Goal: Find specific page/section: Find specific page/section

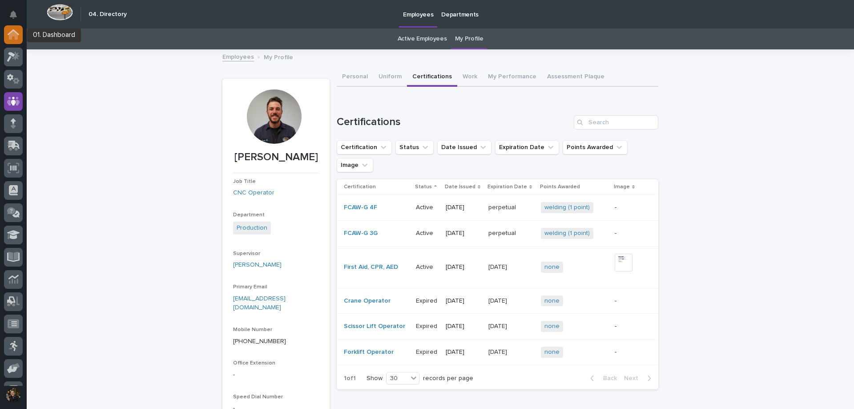
click at [12, 30] on icon at bounding box center [14, 34] width 12 height 10
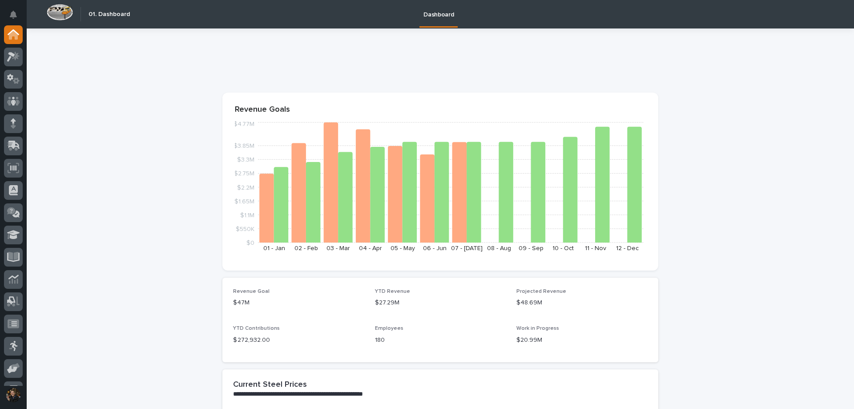
click at [23, 54] on div at bounding box center [13, 205] width 27 height 360
click at [18, 55] on icon at bounding box center [13, 57] width 13 height 10
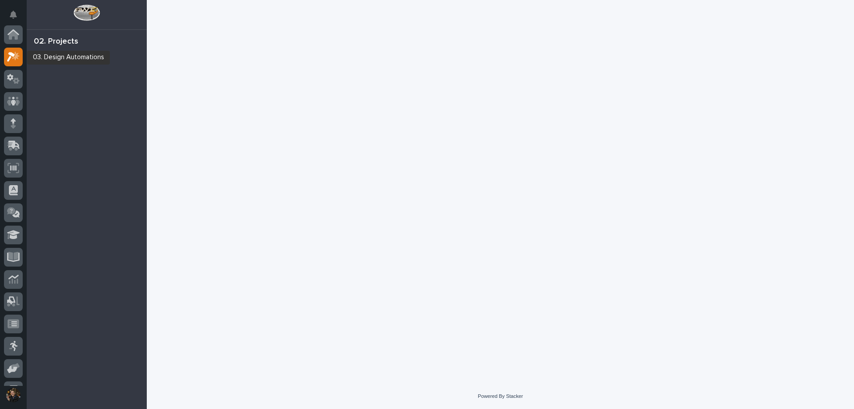
scroll to position [22, 0]
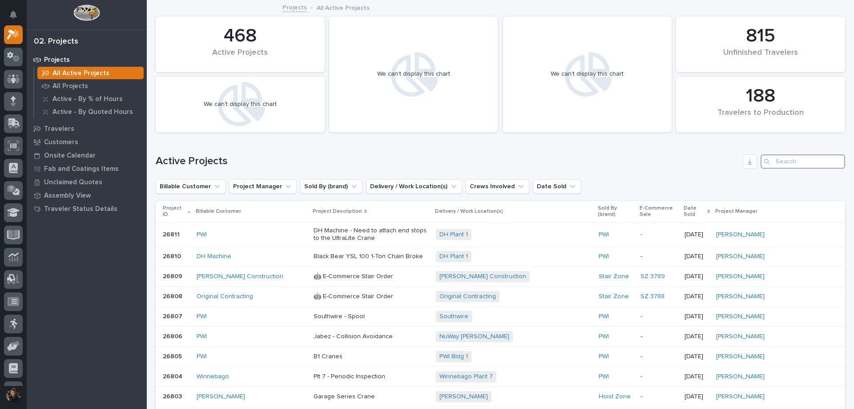
click at [773, 156] on input "Search" at bounding box center [803, 161] width 85 height 14
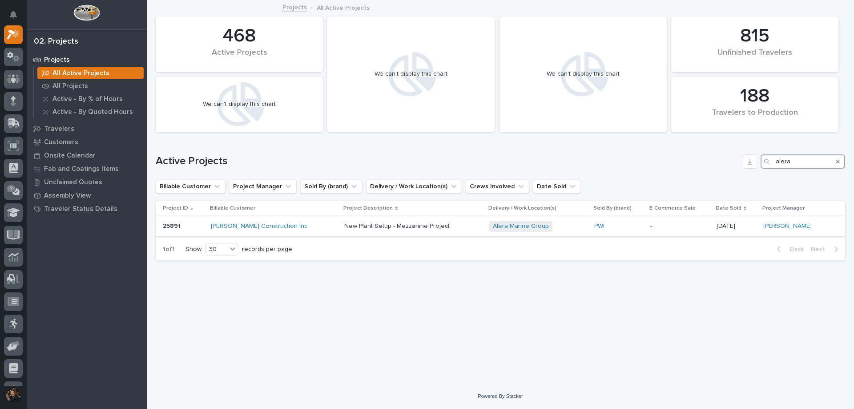
type input "alera"
click at [308, 228] on div "[PERSON_NAME] Construction Inc" at bounding box center [274, 227] width 126 height 8
